Goal: Task Accomplishment & Management: Manage account settings

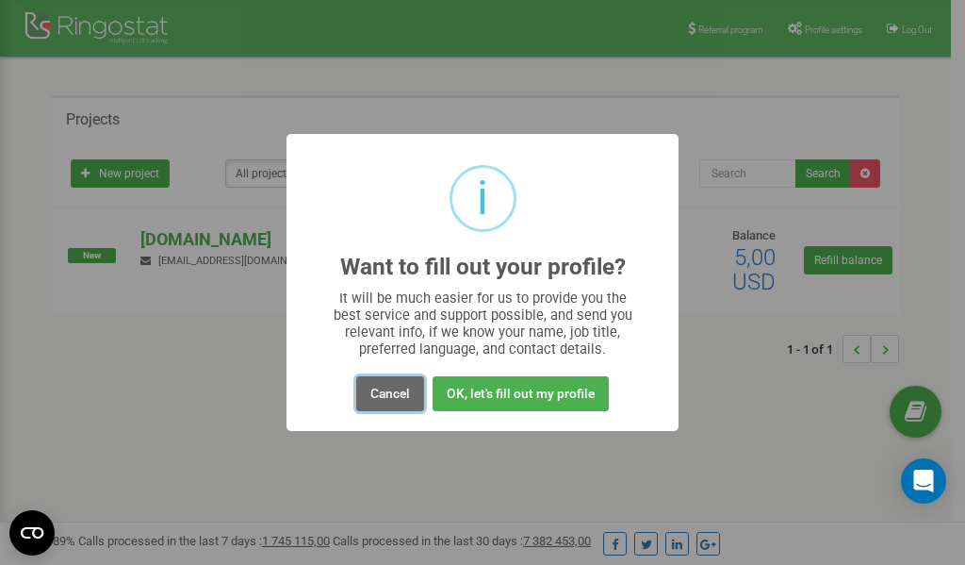
click at [391, 394] on button "Cancel" at bounding box center [390, 393] width 68 height 35
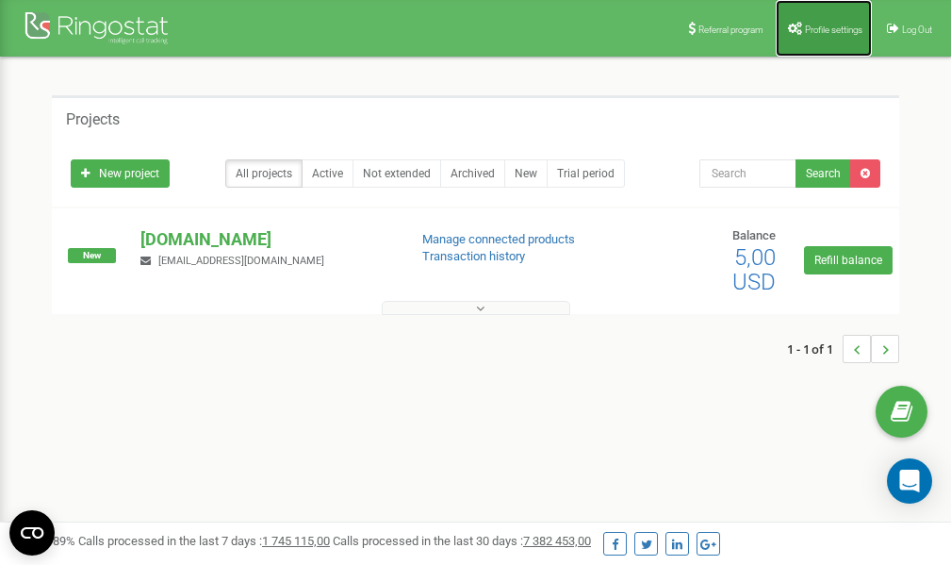
click at [819, 25] on span "Profile settings" at bounding box center [833, 30] width 57 height 10
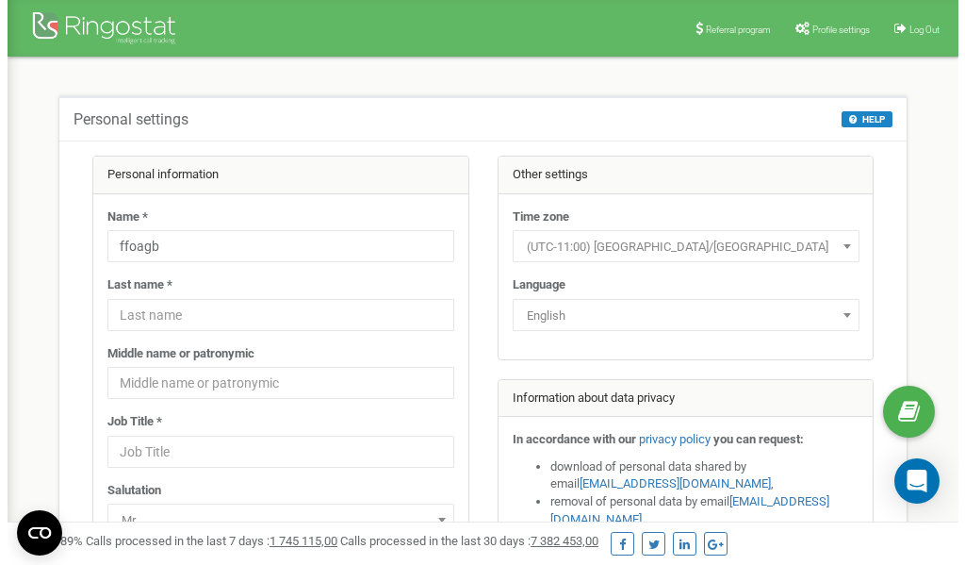
scroll to position [94, 0]
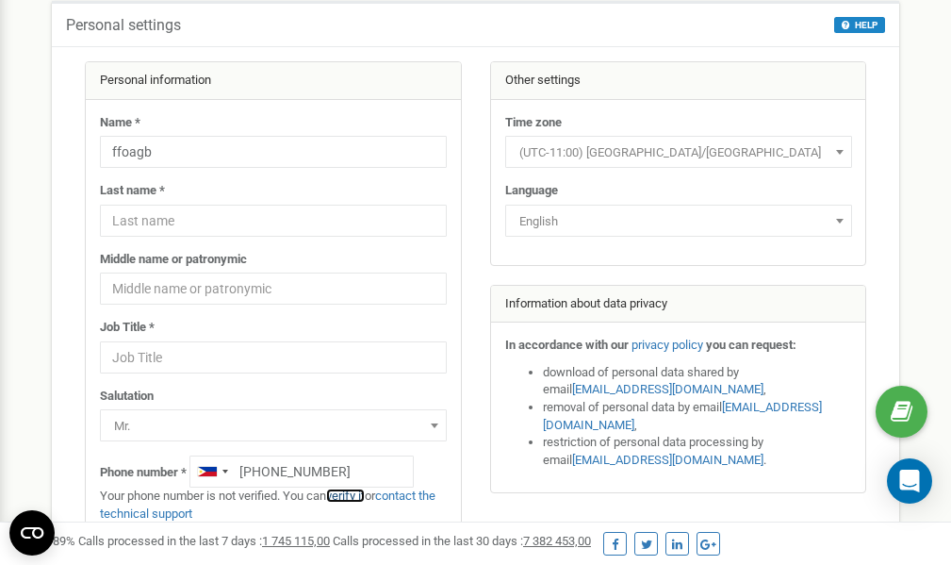
click at [355, 495] on link "verify it" at bounding box center [345, 495] width 39 height 14
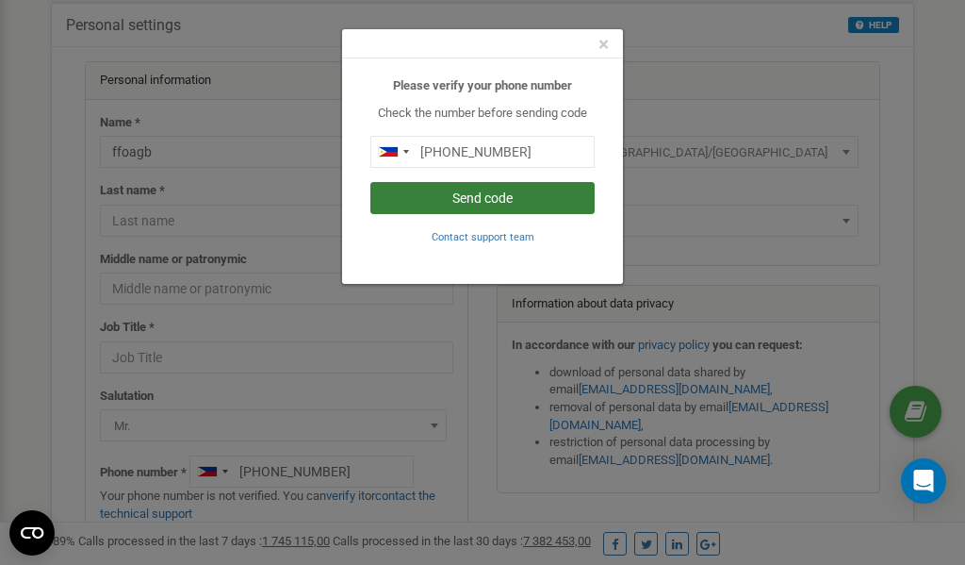
click at [489, 195] on button "Send code" at bounding box center [482, 198] width 224 height 32
